Goal: Task Accomplishment & Management: Use online tool/utility

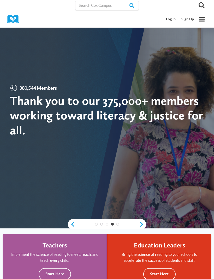
click at [170, 17] on link "Log In" at bounding box center [170, 19] width 15 height 10
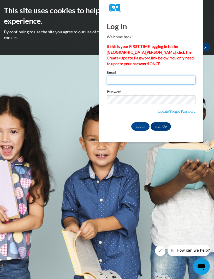
click at [129, 80] on input "Email" at bounding box center [151, 80] width 89 height 9
type input "bgrimes25@gmail.com"
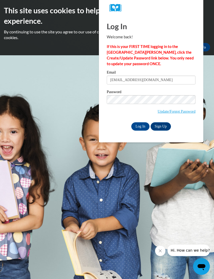
click at [142, 128] on input "Log In" at bounding box center [140, 126] width 18 height 8
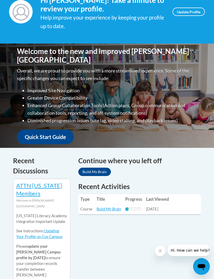
scroll to position [116, 0]
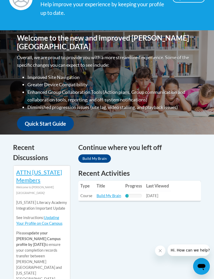
click at [110, 194] on link "Build My Brain" at bounding box center [108, 196] width 25 height 4
